Goal: Navigation & Orientation: Find specific page/section

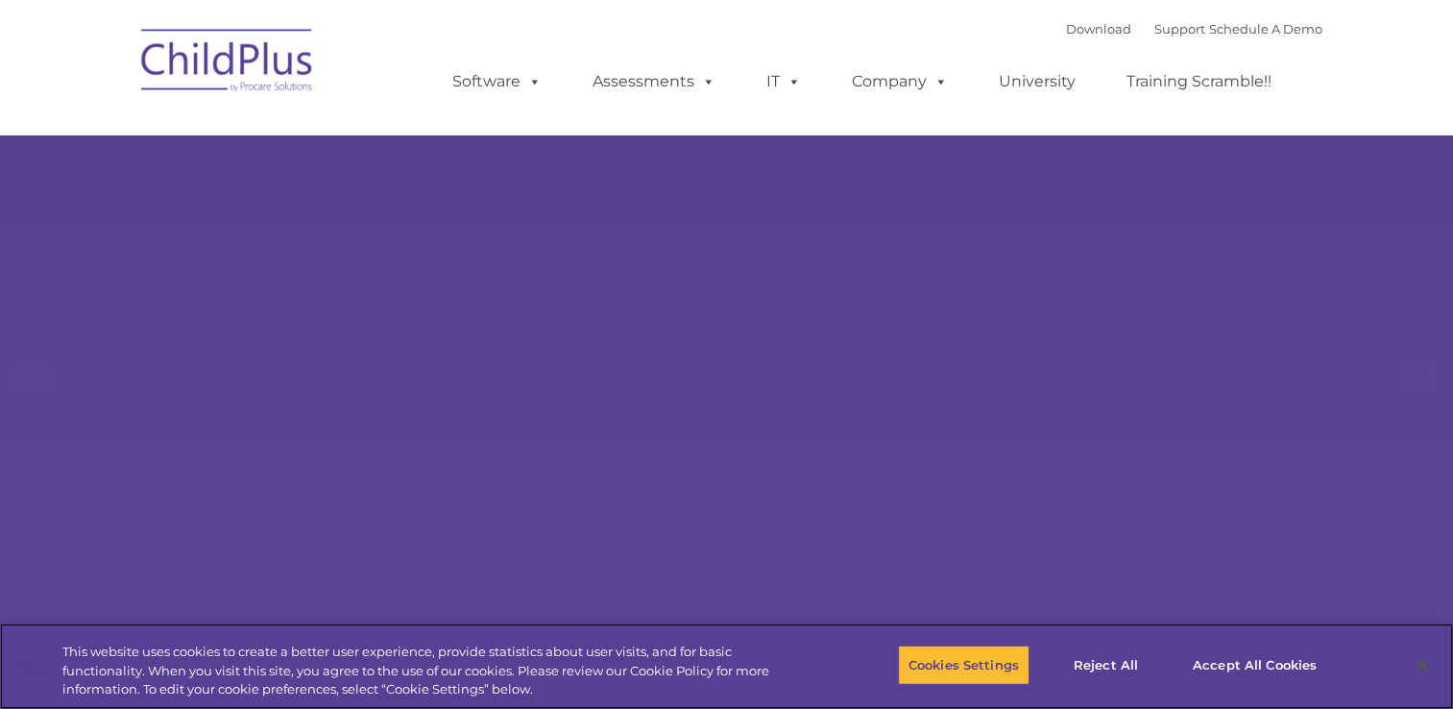
select select "MEDIUM"
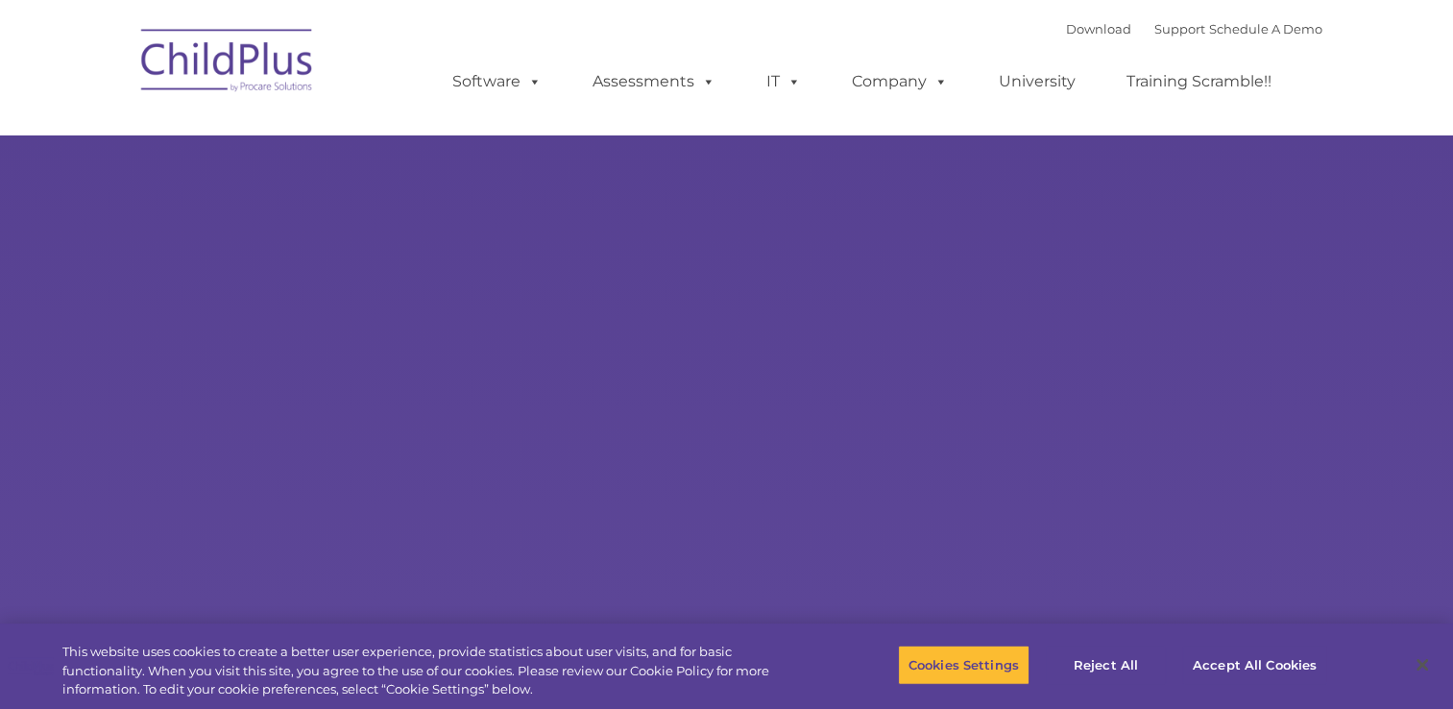
select select "MEDIUM"
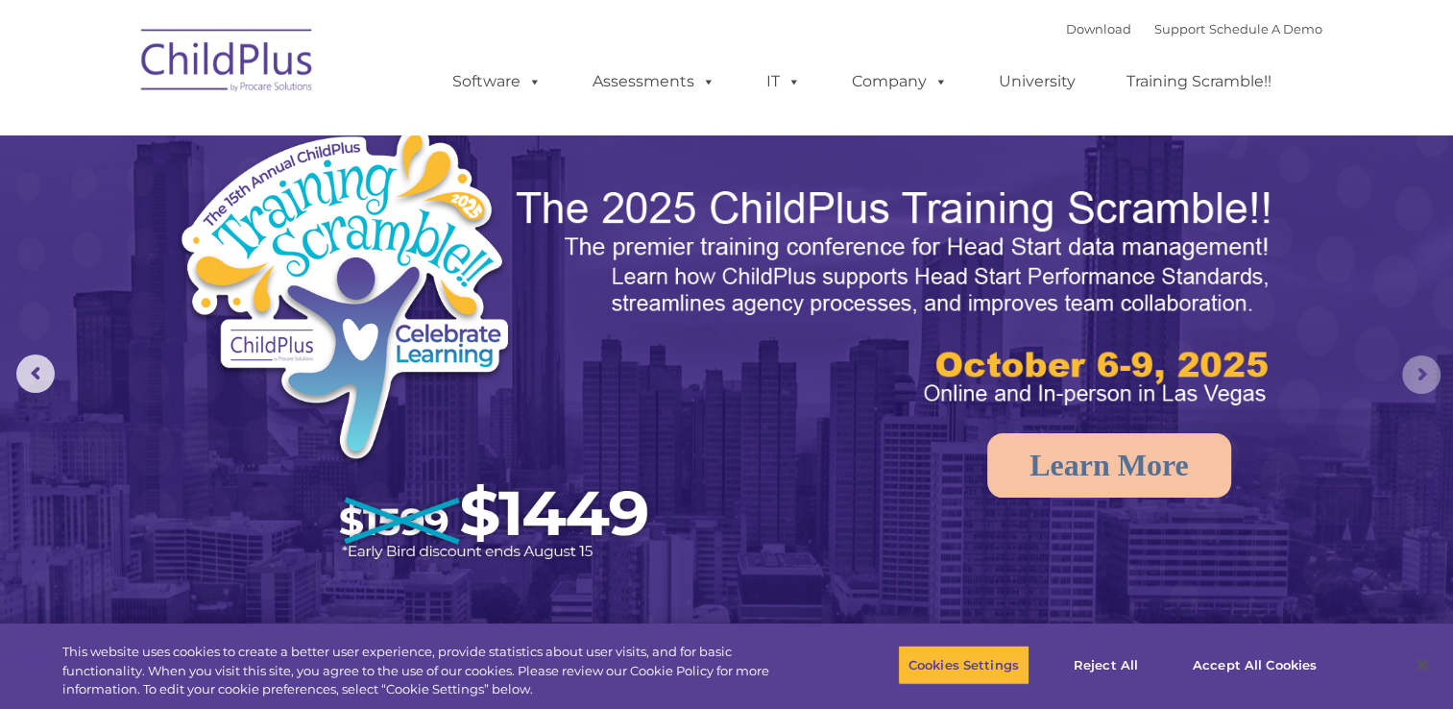
click at [1422, 378] on rs-arrow at bounding box center [1422, 374] width 38 height 38
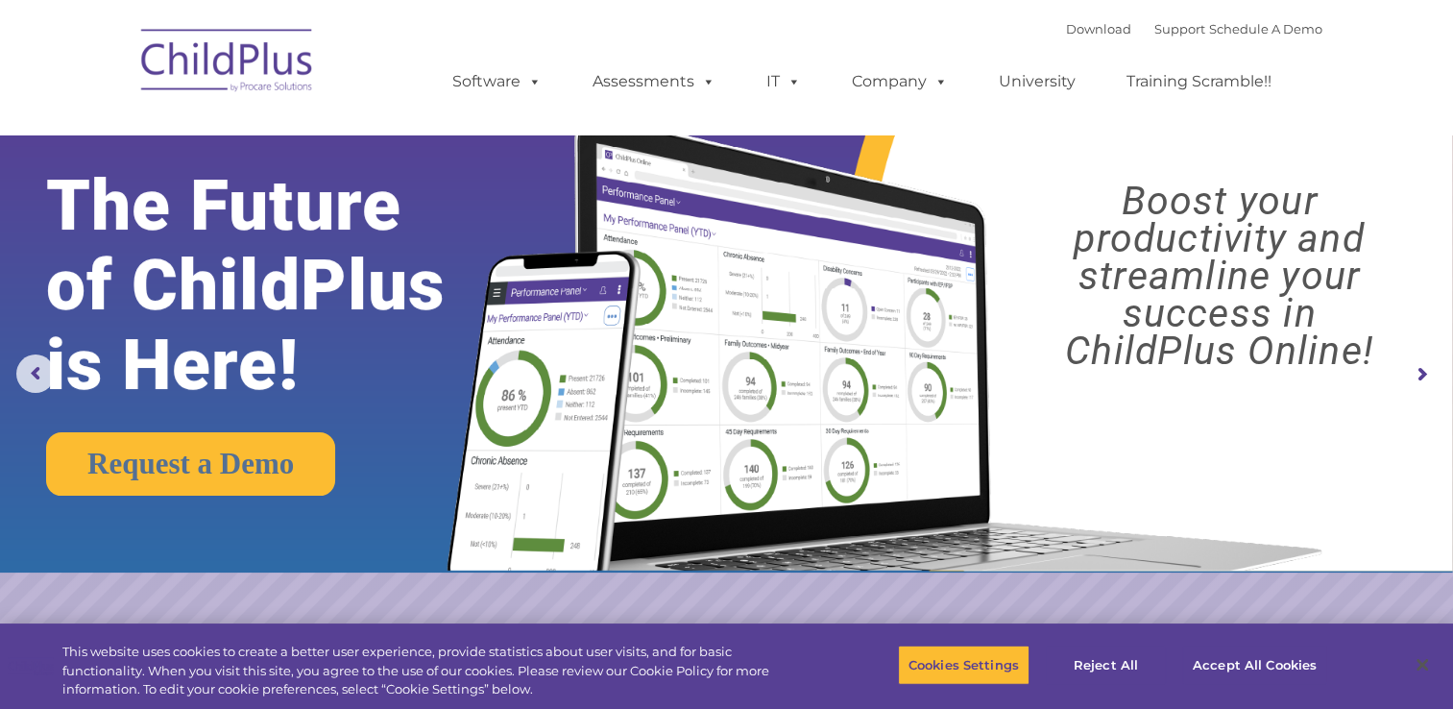
click at [268, 77] on img at bounding box center [228, 63] width 192 height 96
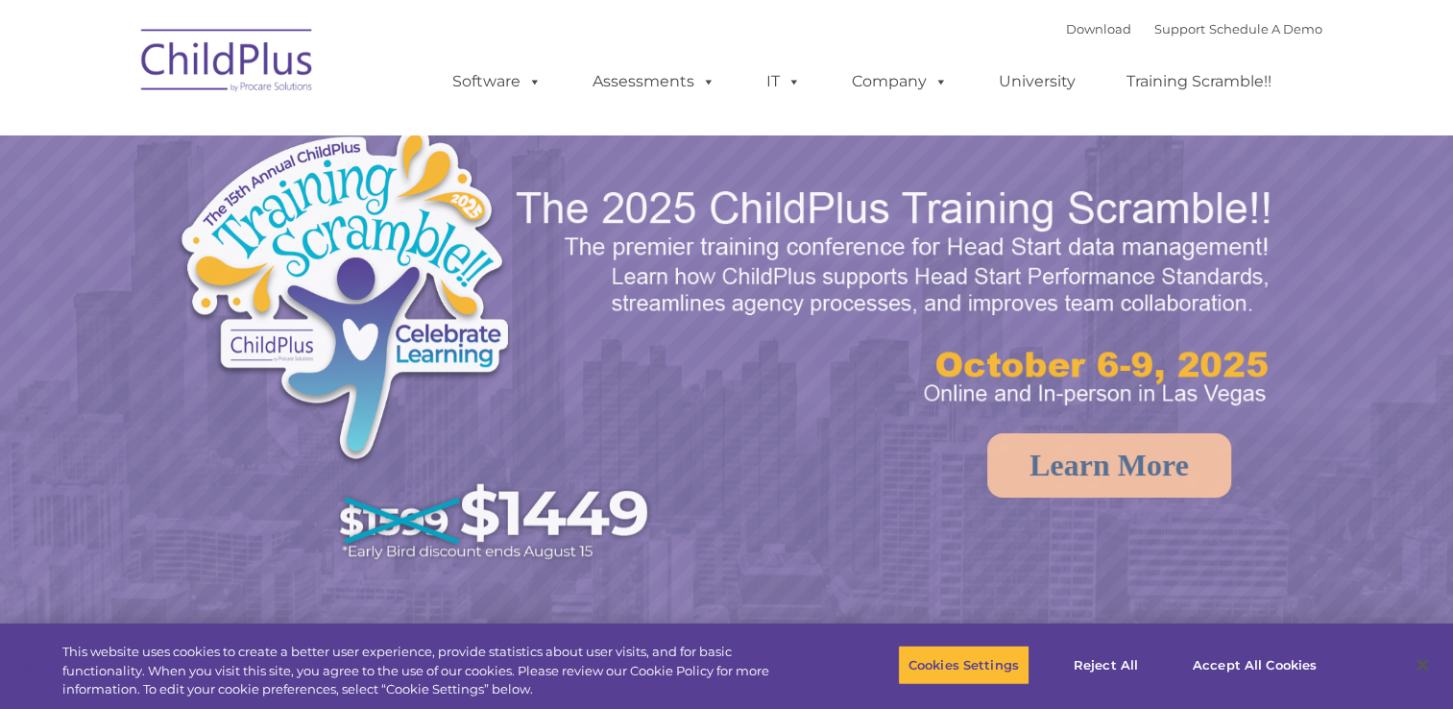
select select "MEDIUM"
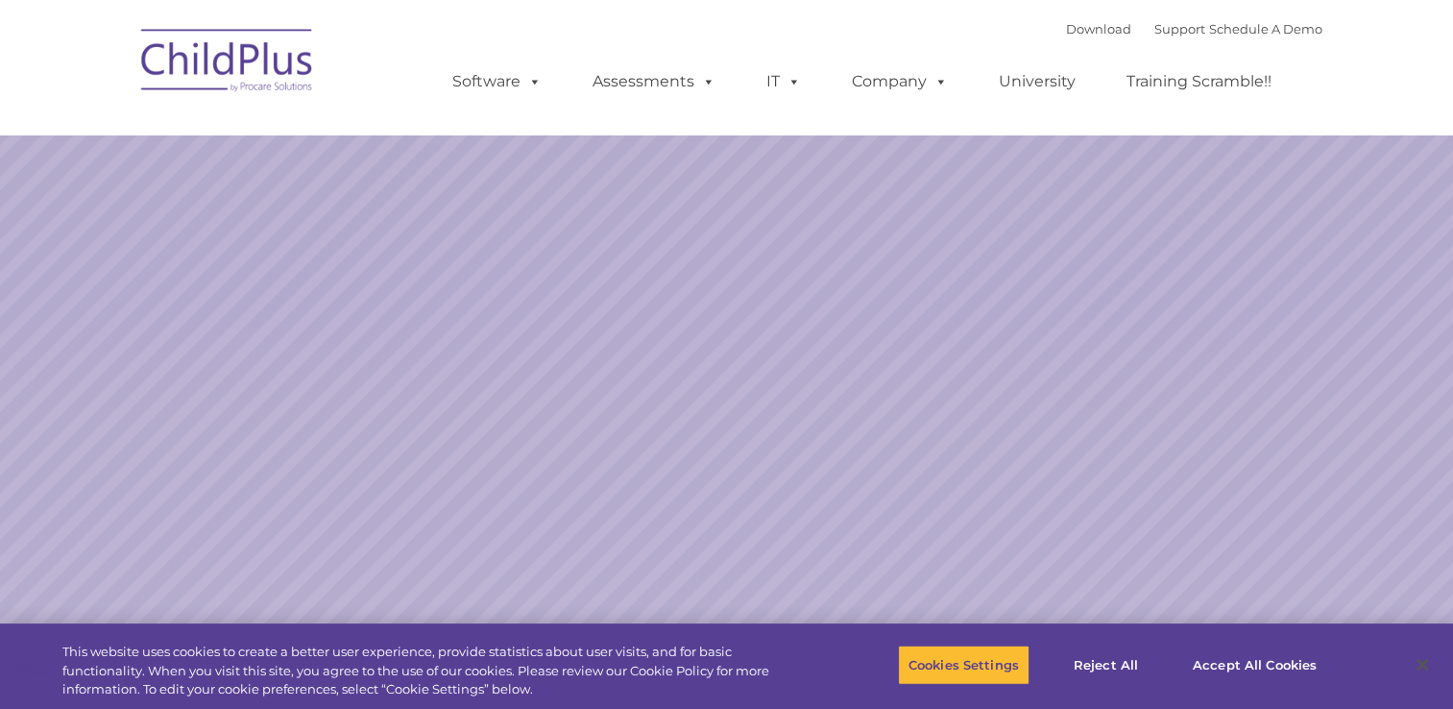
select select "MEDIUM"
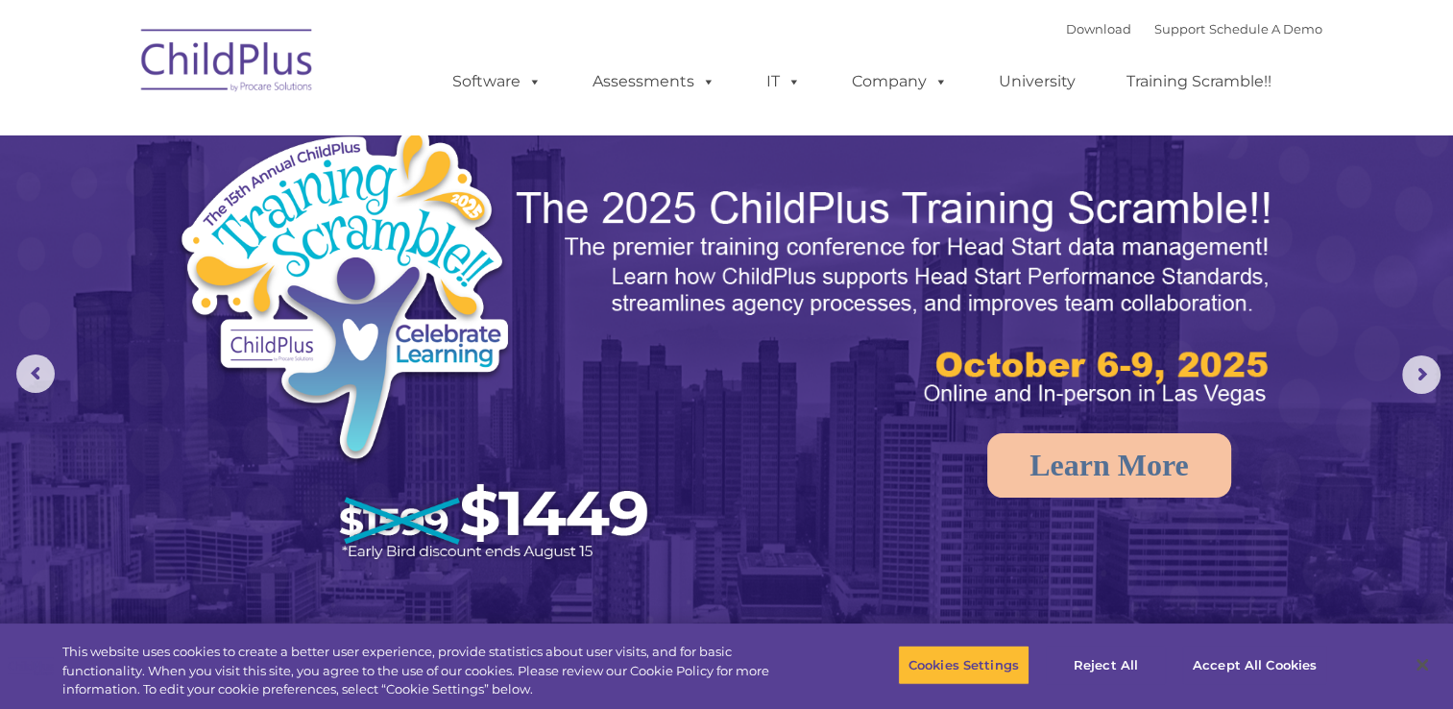
click at [1078, 37] on div "Download Support | Schedule A Demo " at bounding box center [1194, 28] width 256 height 29
click at [1084, 37] on link "Download" at bounding box center [1098, 28] width 65 height 15
